Goal: Task Accomplishment & Management: Use online tool/utility

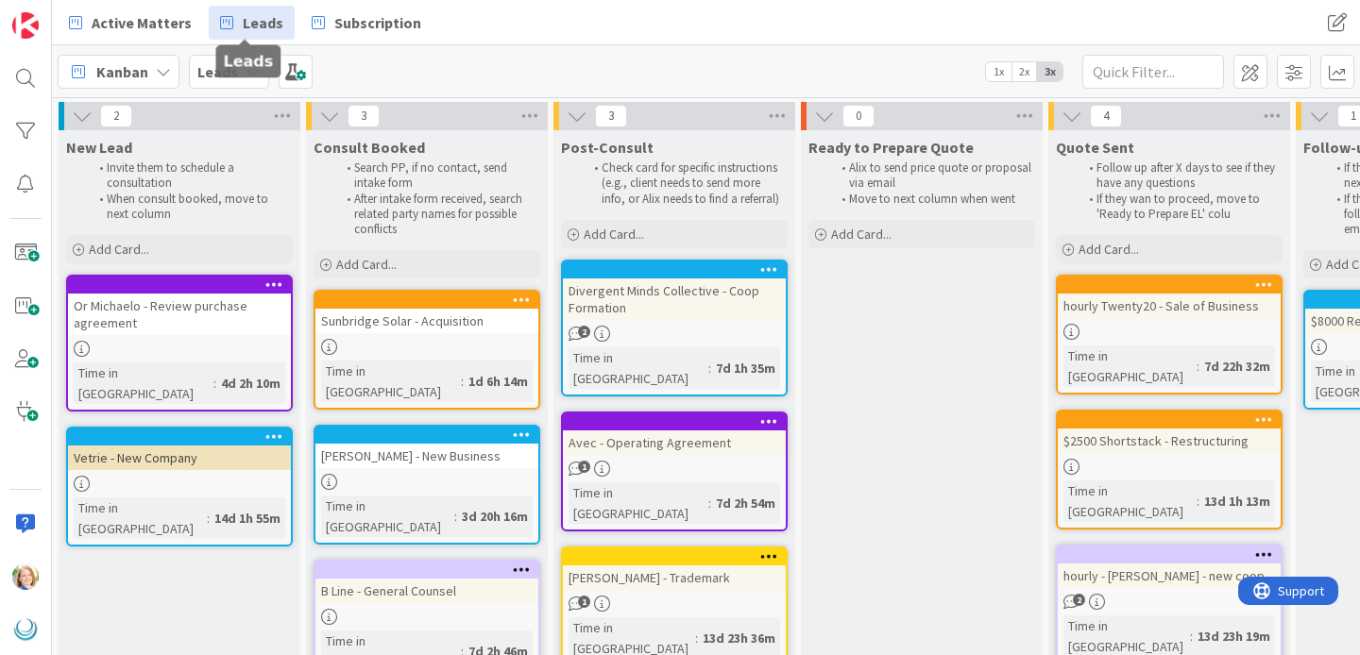
scroll to position [86, 632]
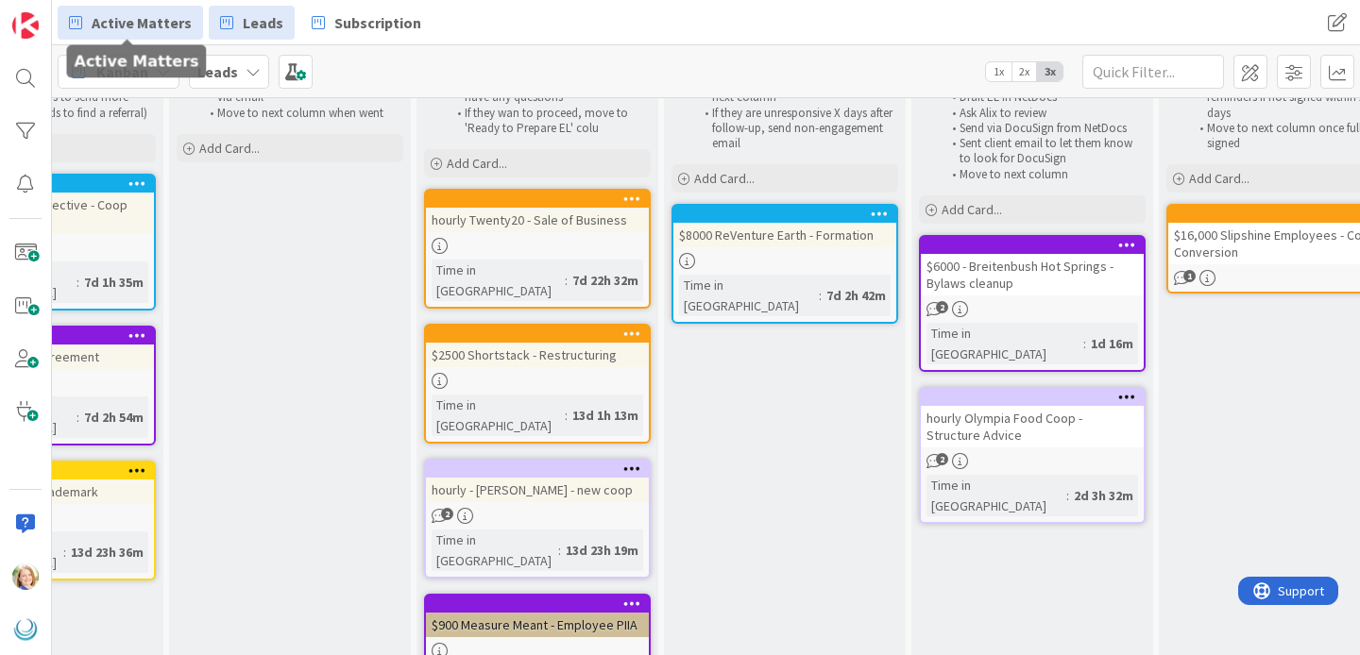
click at [128, 29] on span "Active Matters" at bounding box center [142, 22] width 100 height 23
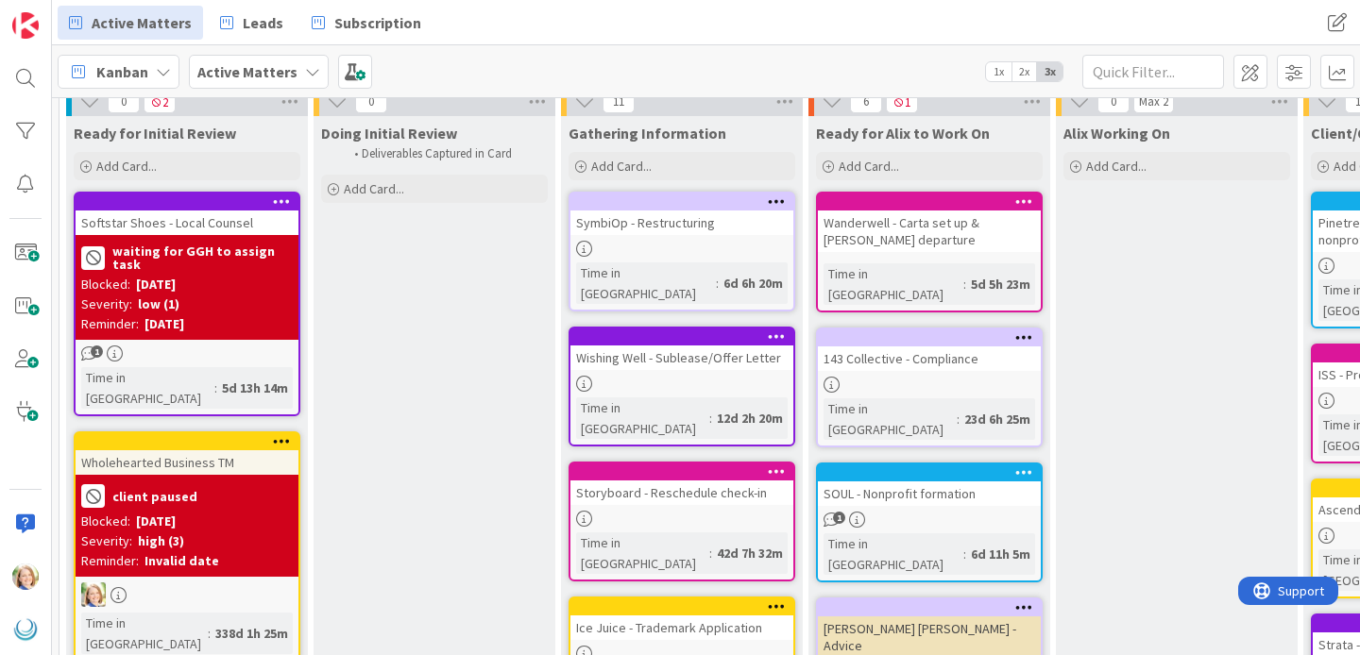
scroll to position [76, 0]
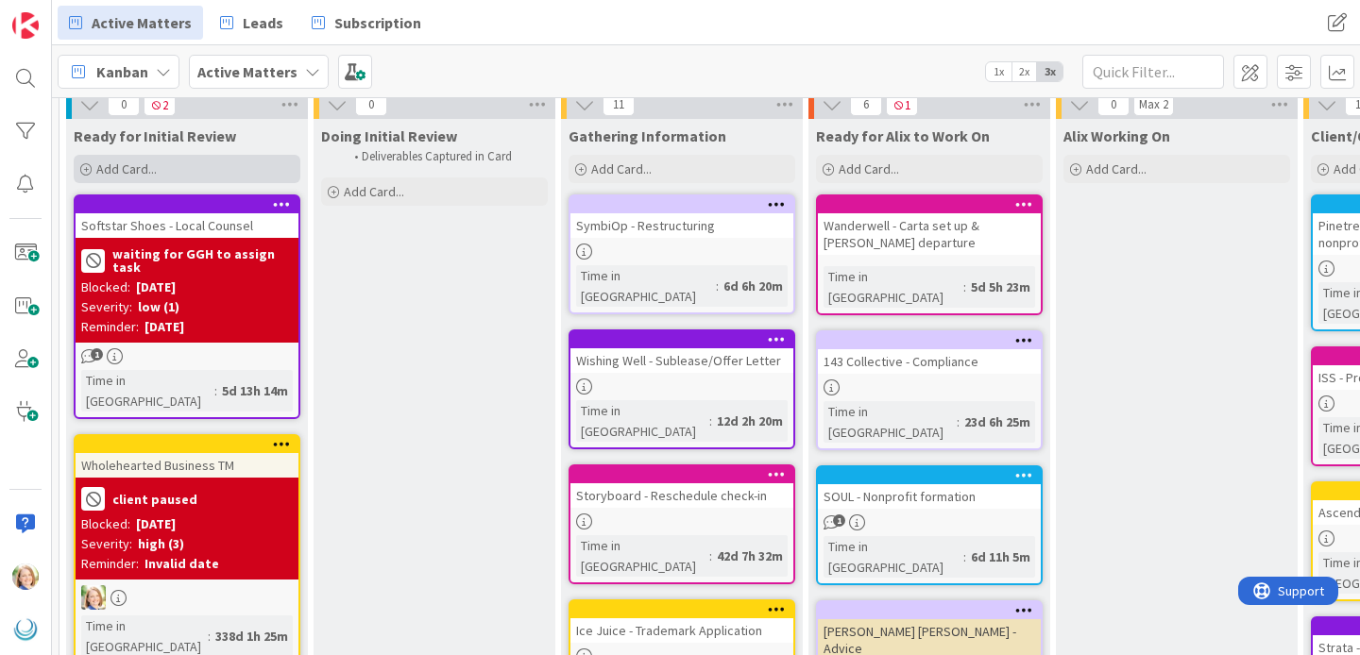
click at [180, 167] on div "Add Card..." at bounding box center [187, 169] width 227 height 28
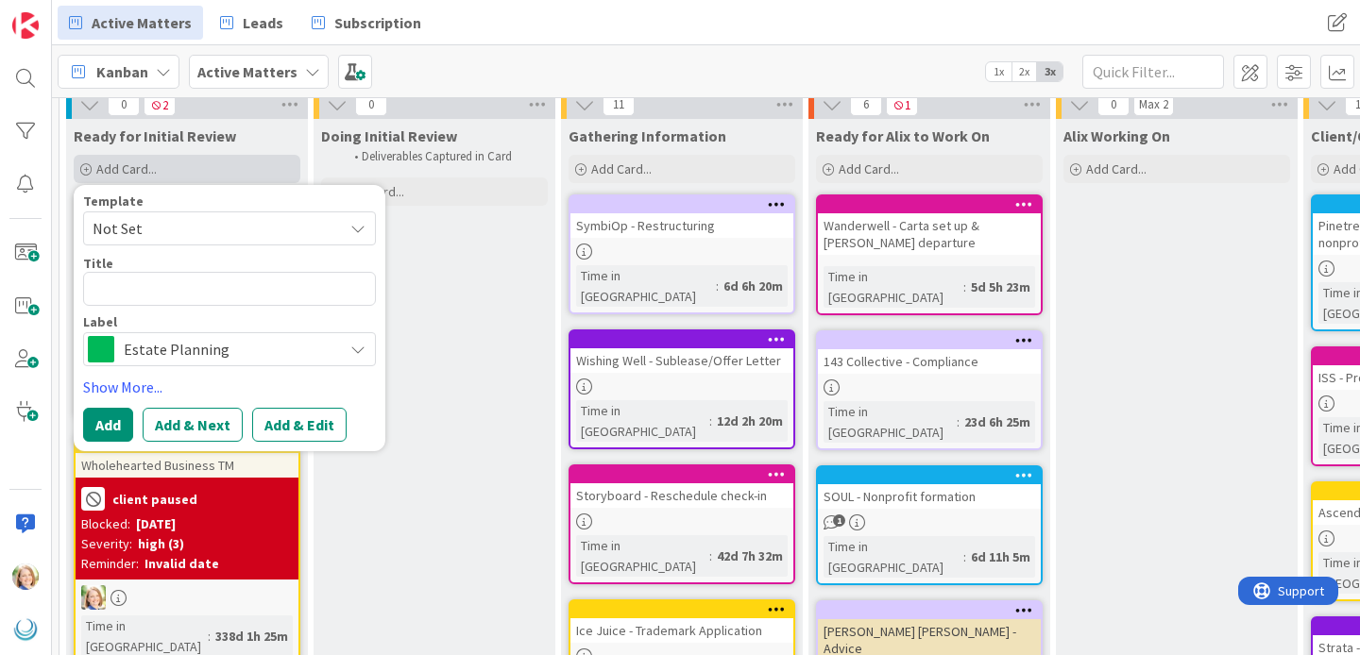
type textarea "x"
type textarea "O"
type textarea "x"
type textarea "OA"
type textarea "x"
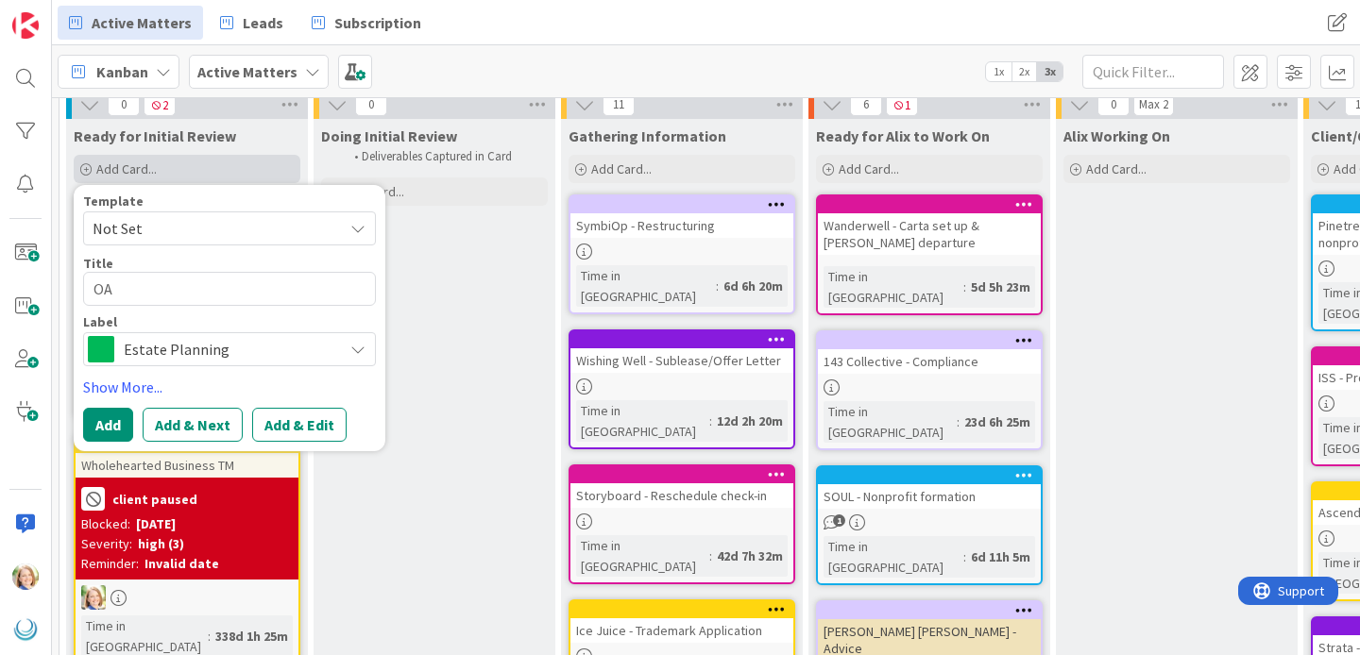
type textarea "OAM"
type textarea "x"
type textarea "OAME"
type textarea "x"
type textarea "OAME"
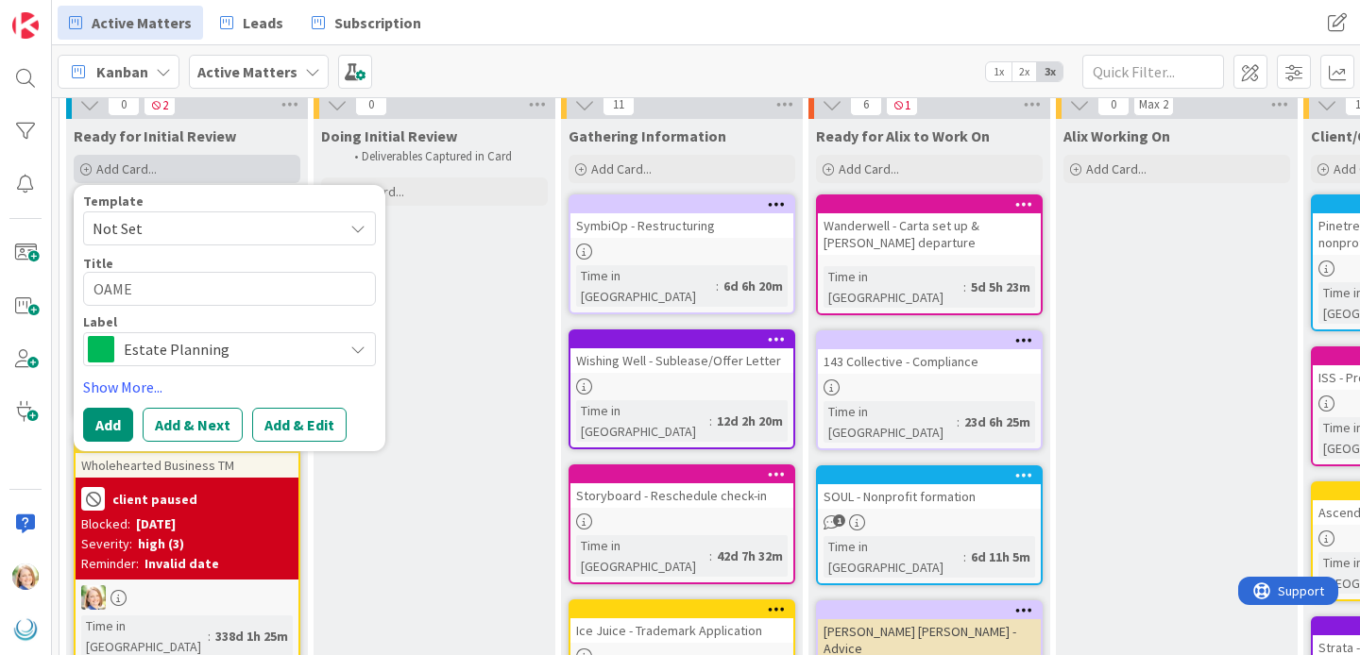
type textarea "x"
type textarea "OAME -"
type textarea "x"
type textarea "OAME -"
type textarea "x"
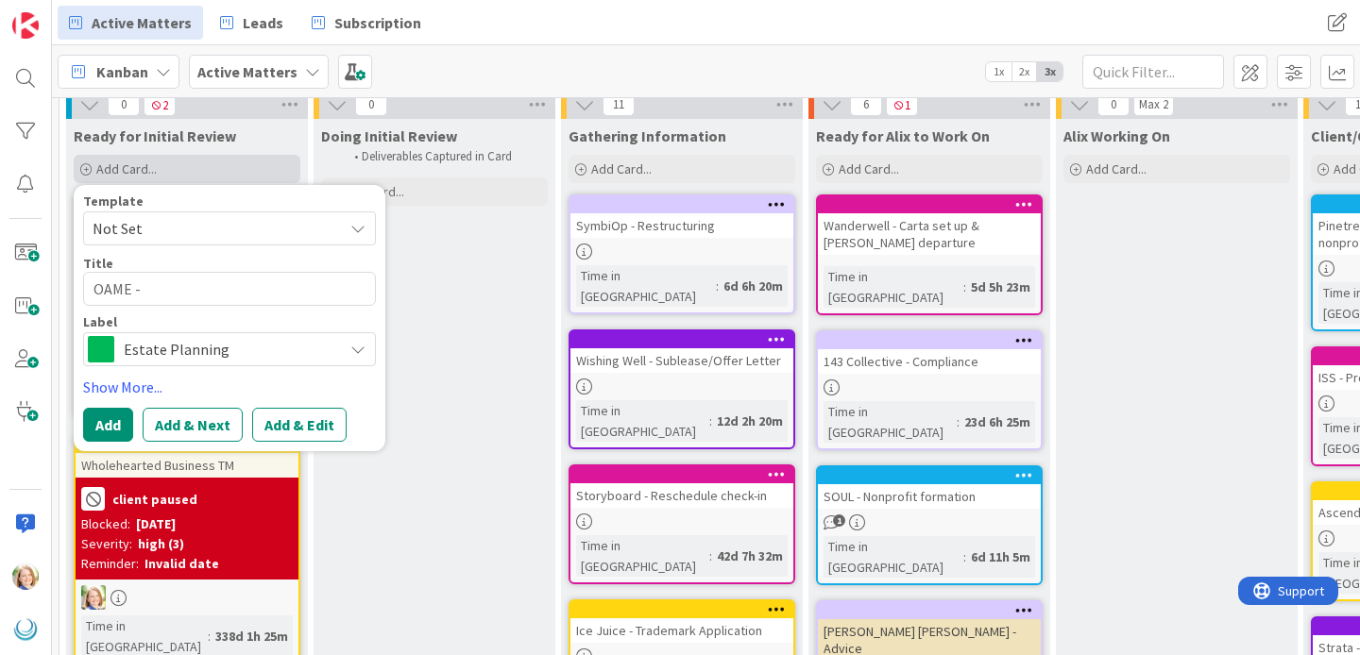
type textarea "OAME - D"
type textarea "x"
type textarea "OAME - Di"
type textarea "x"
type textarea "OAME - Dis"
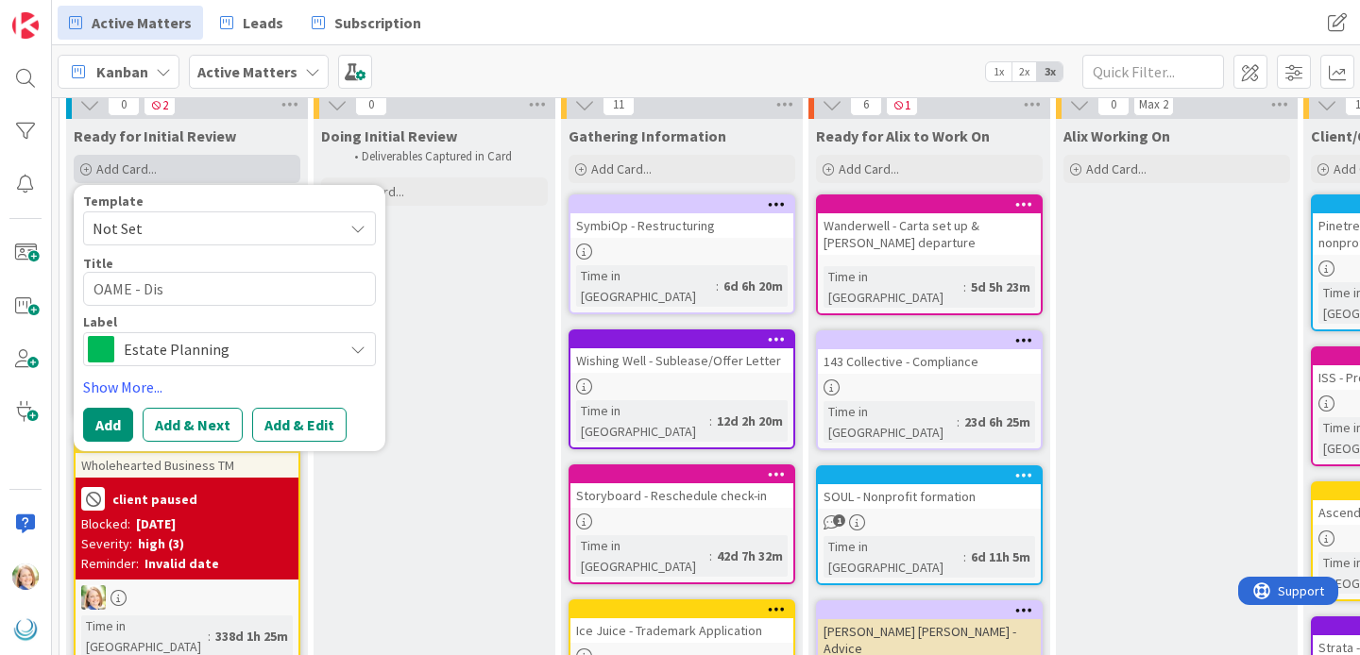
type textarea "x"
type textarea "OAME - Diss"
type textarea "x"
type textarea "OAME - Disso"
type textarea "x"
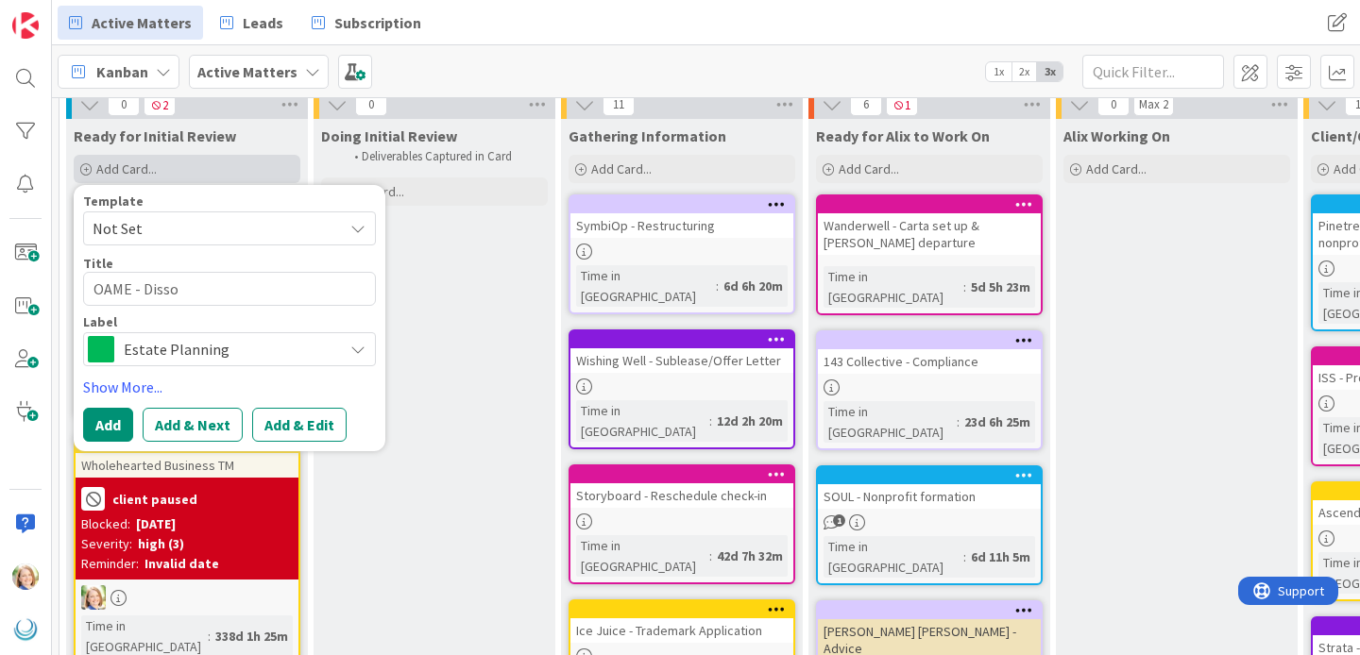
type textarea "OAME - Dissol"
type textarea "x"
type textarea "OAME - Dissolu"
type textarea "x"
type textarea "OAME - Dissolut"
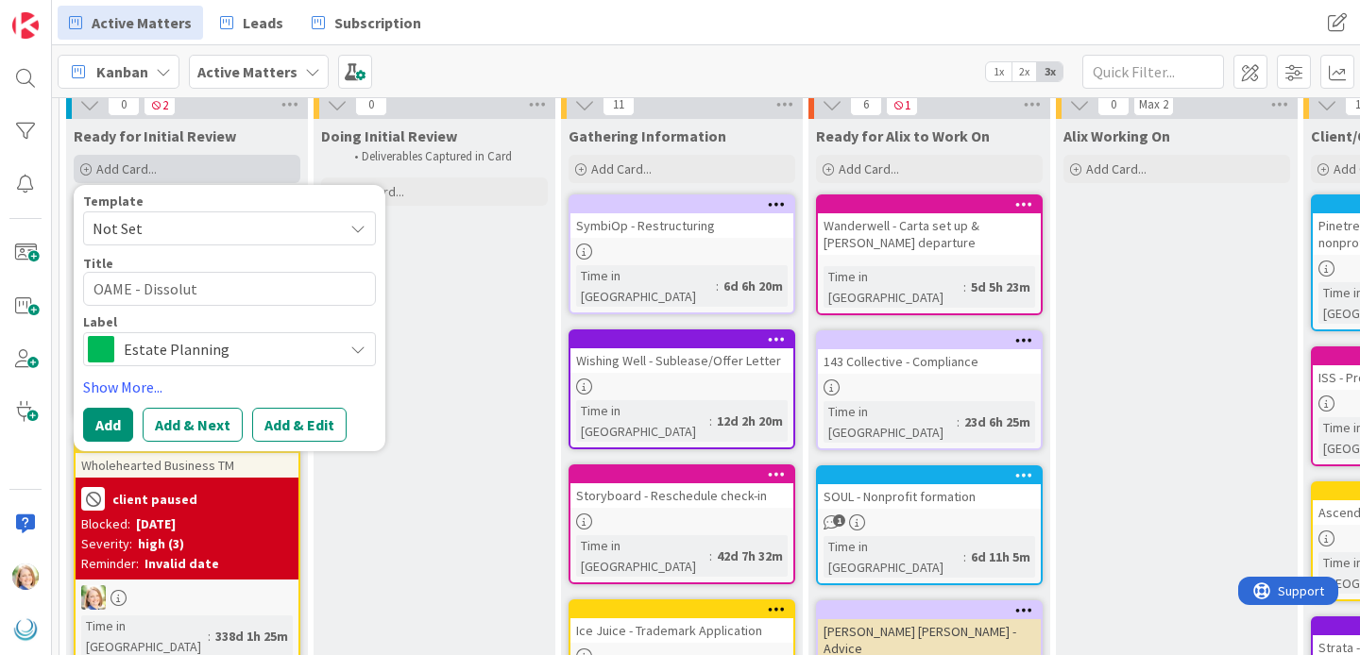
type textarea "x"
type textarea "OAME - Dissoluti"
type textarea "x"
type textarea "OAME - Dissolutio"
type textarea "x"
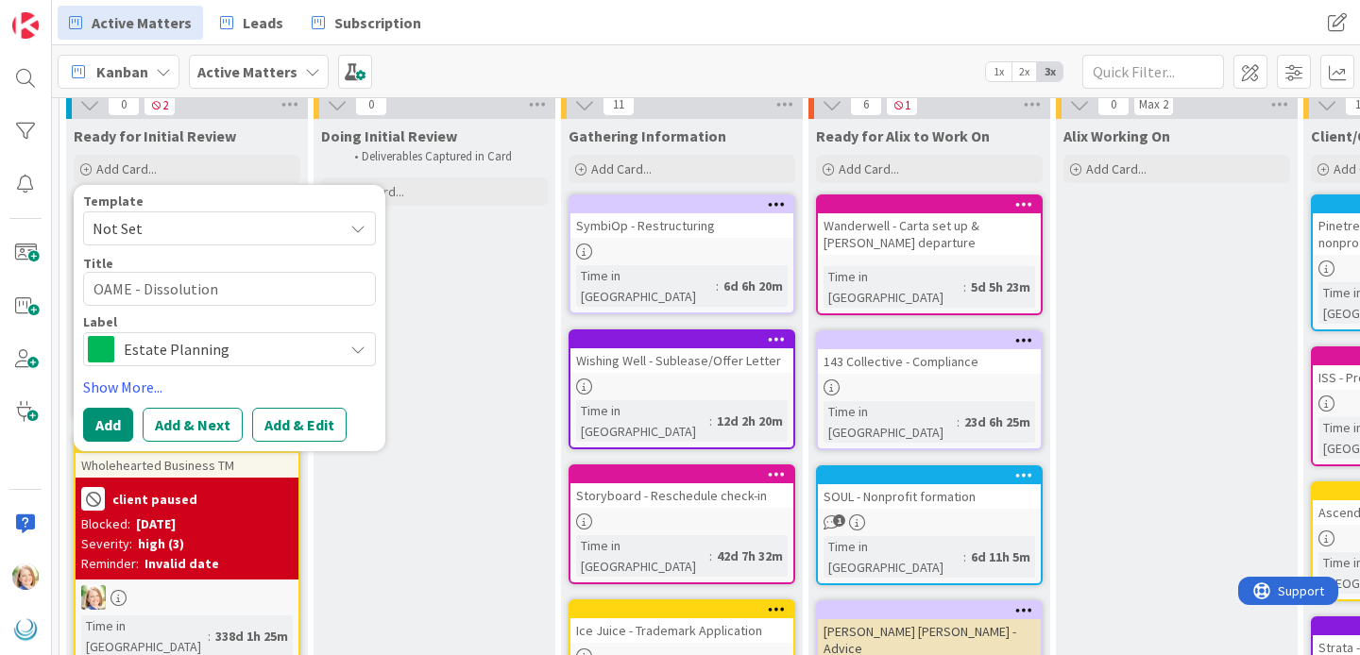
type textarea "OAME - Dissolution"
click at [240, 364] on div "Estate Planning" at bounding box center [229, 349] width 293 height 34
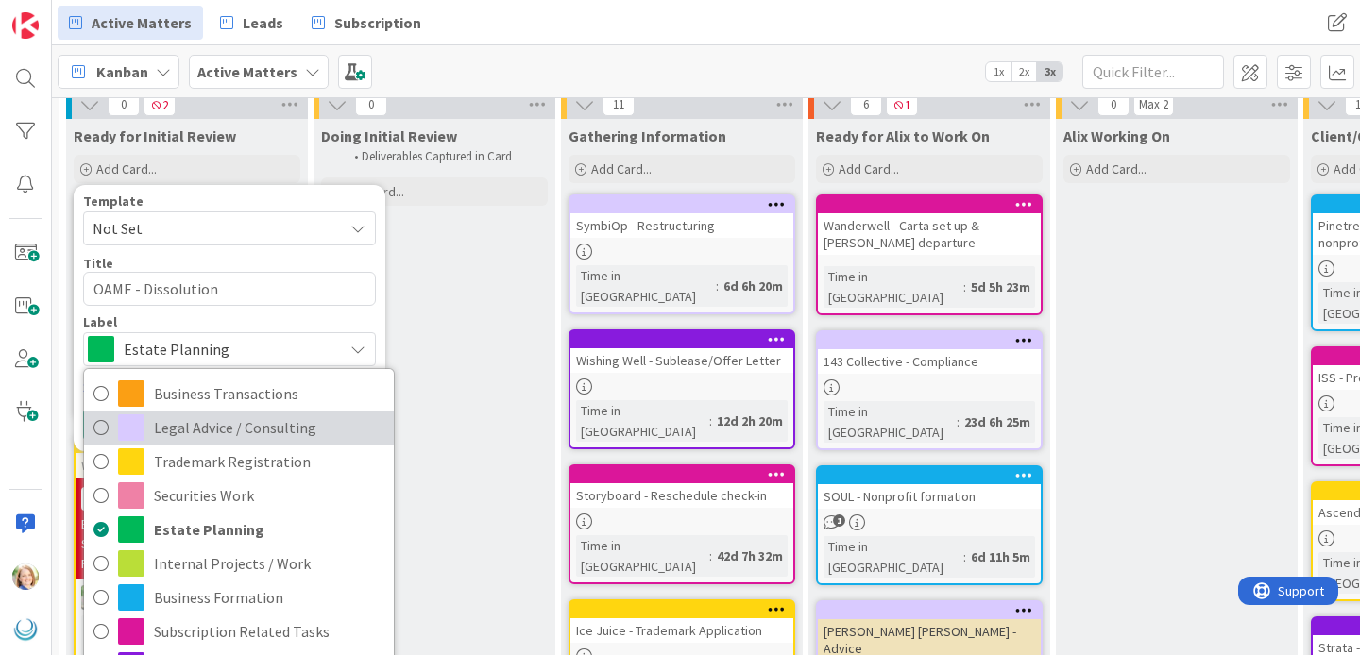
click at [226, 427] on span "Legal Advice / Consulting" at bounding box center [269, 428] width 230 height 28
type textarea "x"
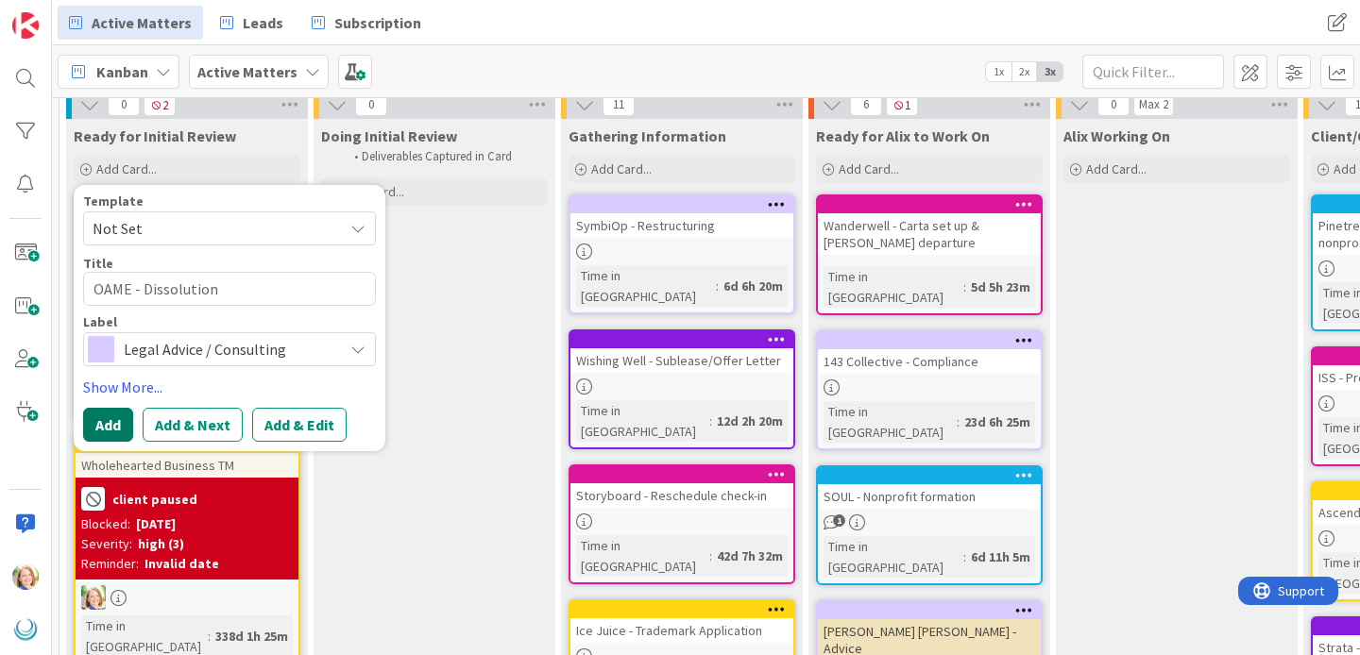
click at [104, 432] on button "Add" at bounding box center [108, 425] width 50 height 34
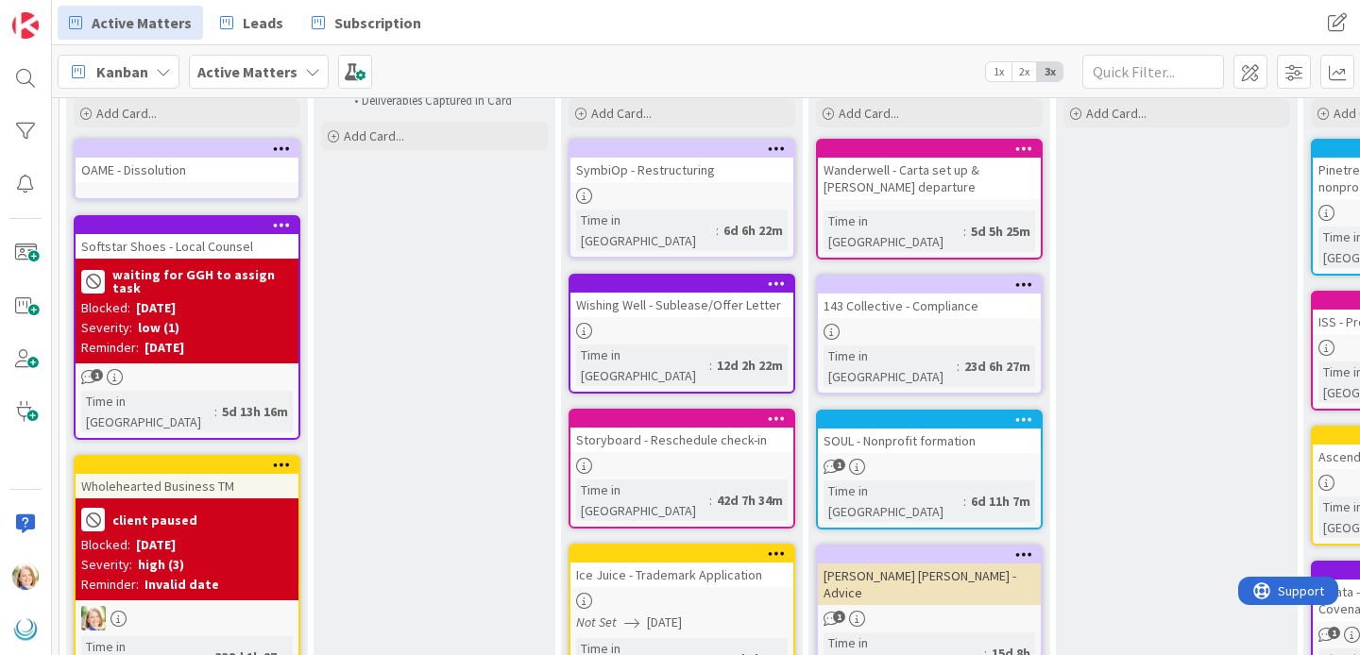
scroll to position [134, 12]
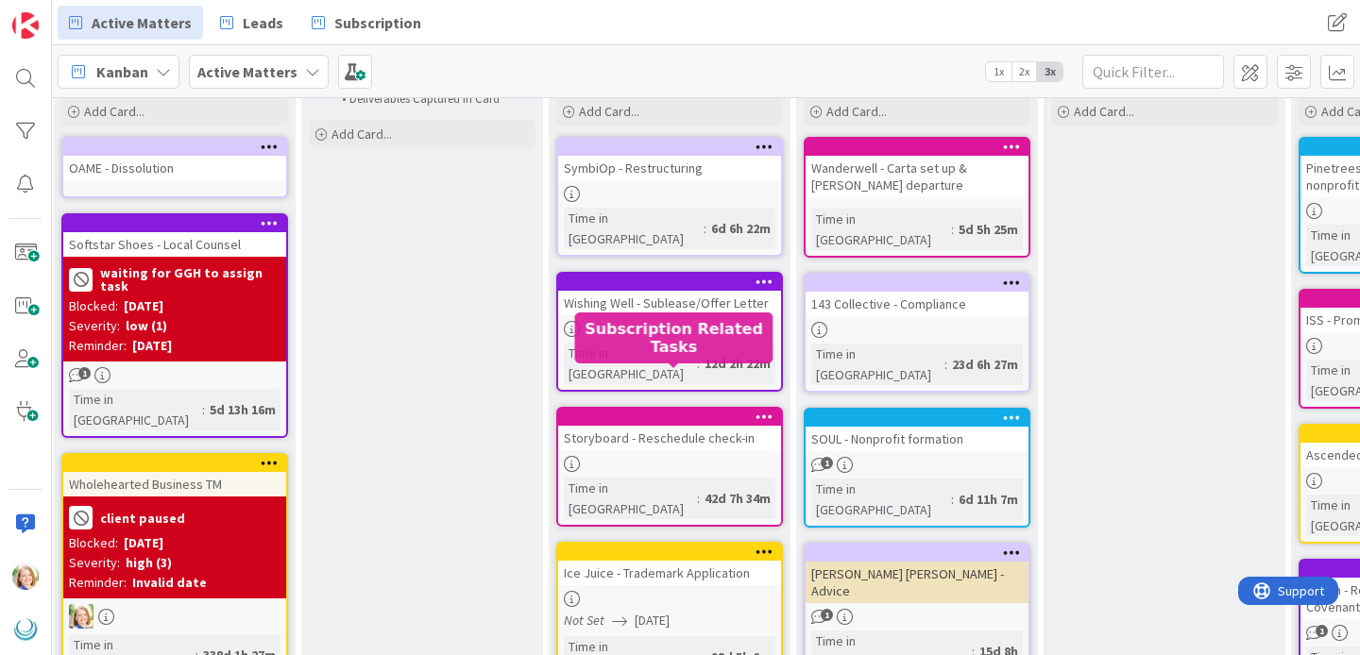
click at [587, 411] on div at bounding box center [674, 417] width 214 height 13
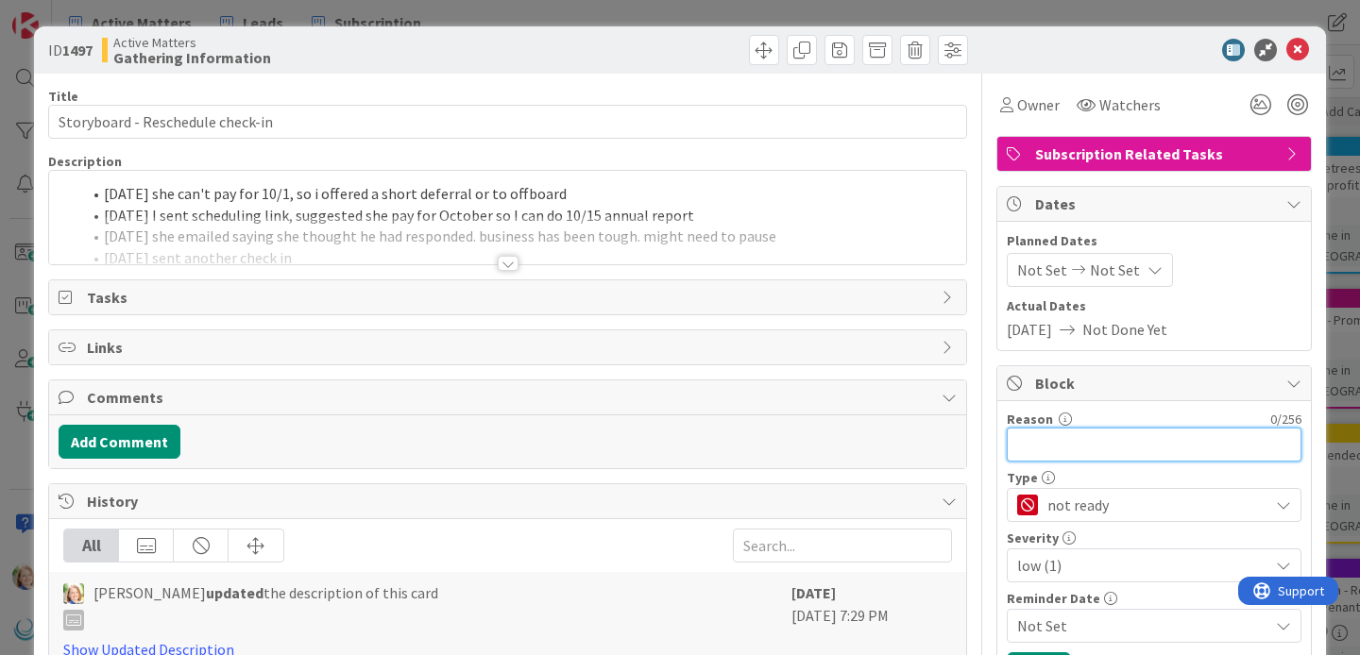
click at [1068, 445] on input "Reason" at bounding box center [1154, 445] width 295 height 34
type input "p"
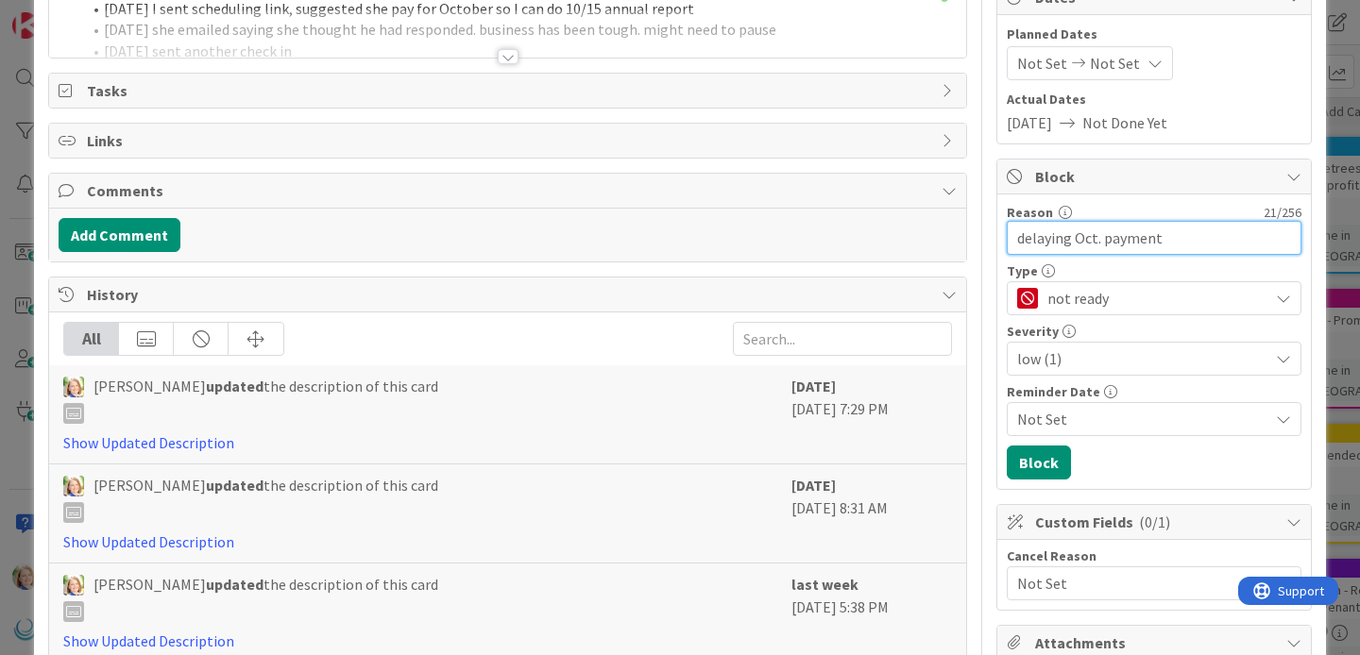
scroll to position [208, 0]
type input "delaying Oct. payment"
click at [1044, 467] on button "Block" at bounding box center [1039, 462] width 64 height 34
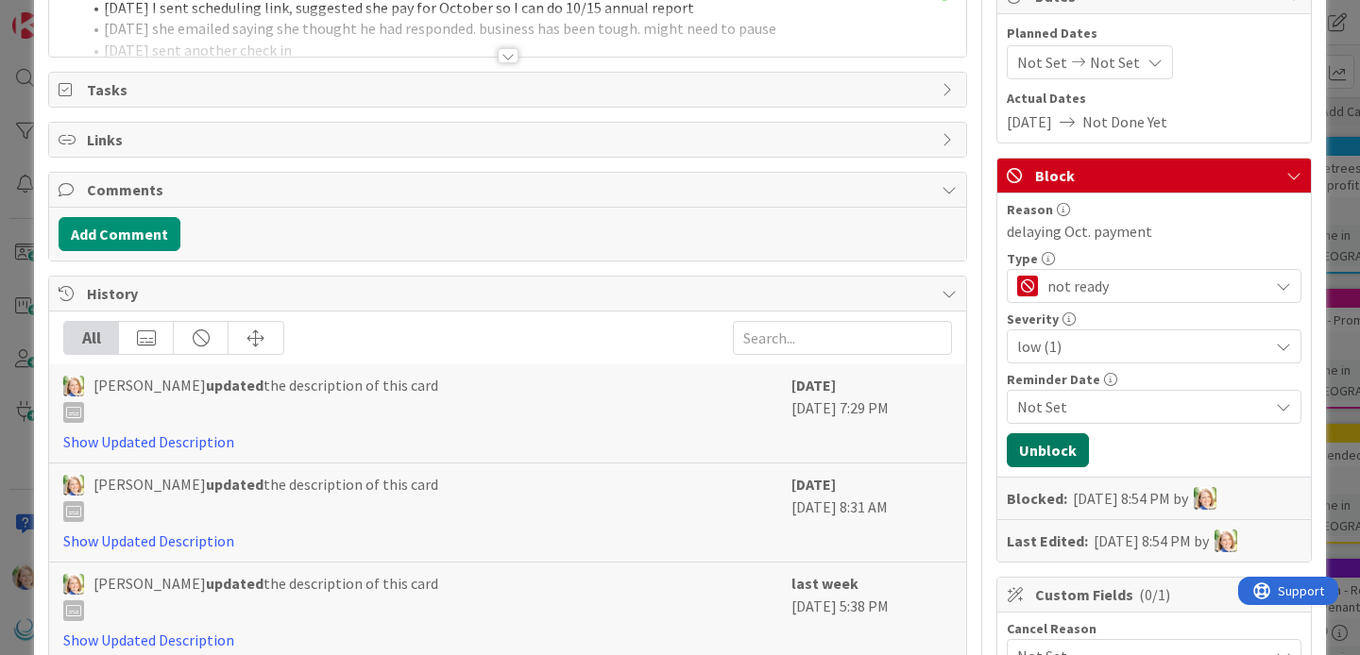
scroll to position [0, 0]
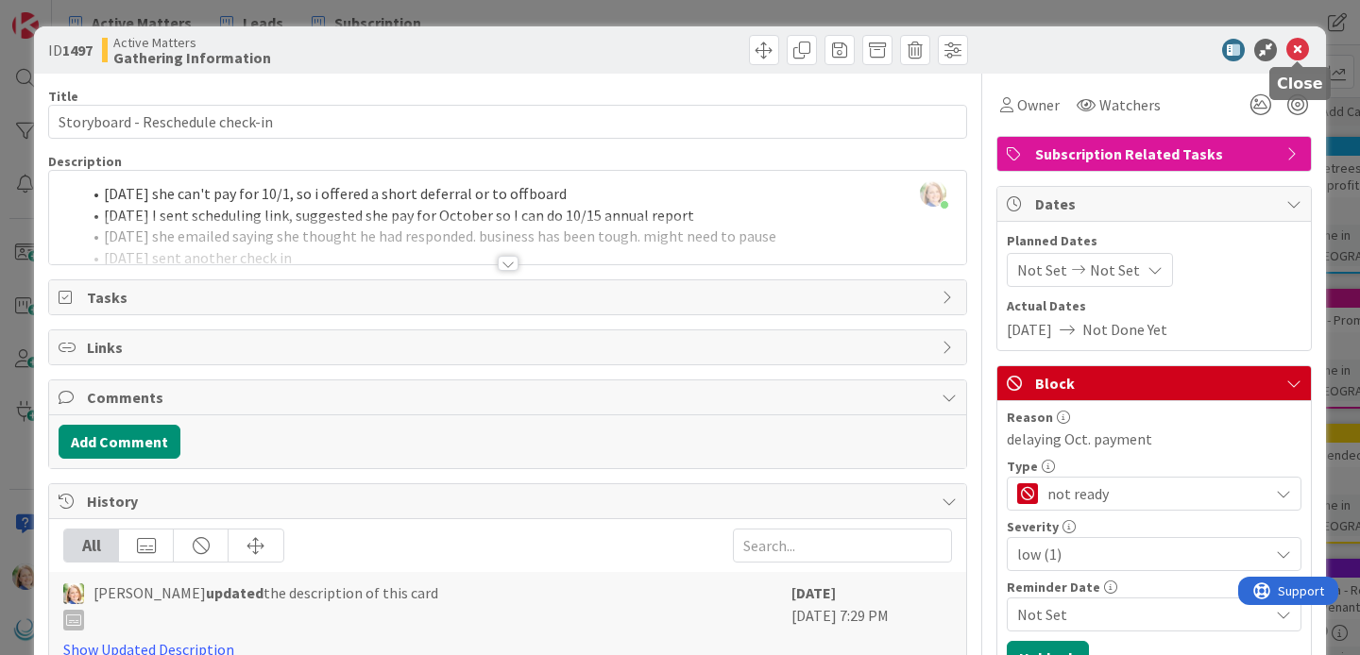
click at [1298, 50] on icon at bounding box center [1297, 50] width 23 height 23
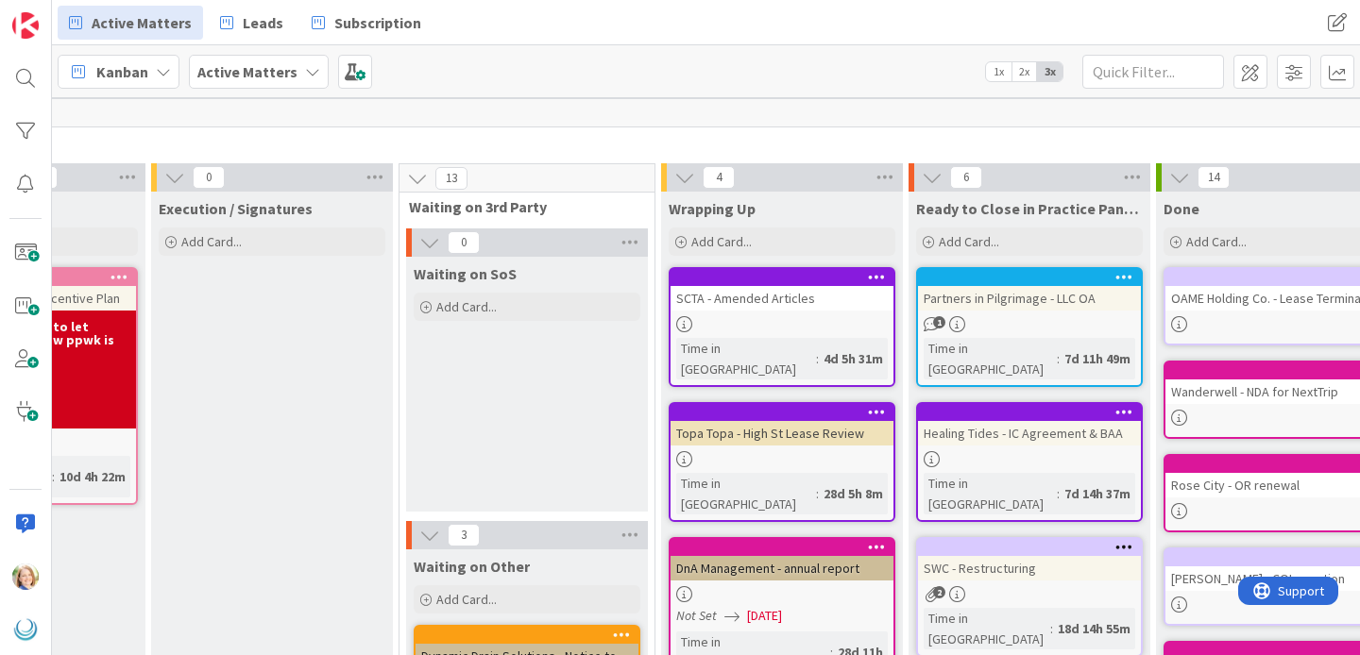
scroll to position [4, 1896]
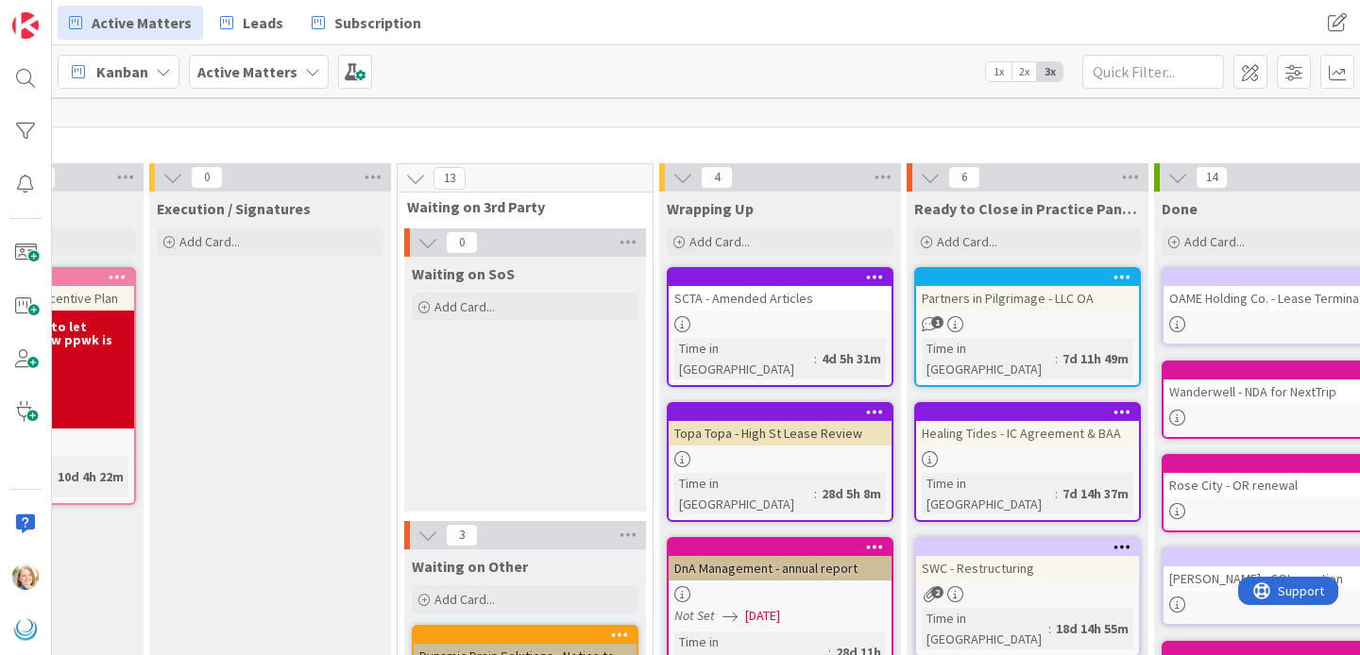
drag, startPoint x: 456, startPoint y: 550, endPoint x: 811, endPoint y: 5, distance: 650.4
